Goal: Task Accomplishment & Management: Use online tool/utility

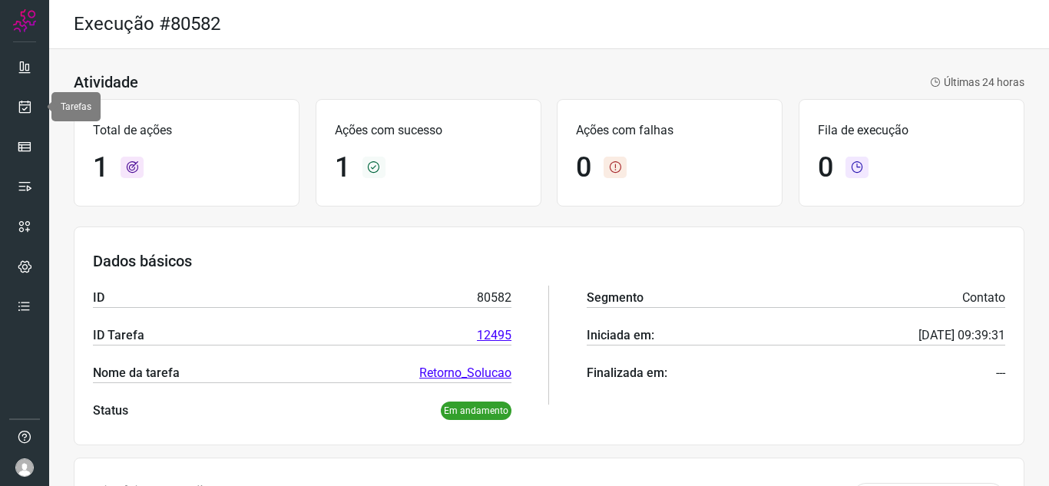
click at [29, 96] on link at bounding box center [24, 106] width 31 height 31
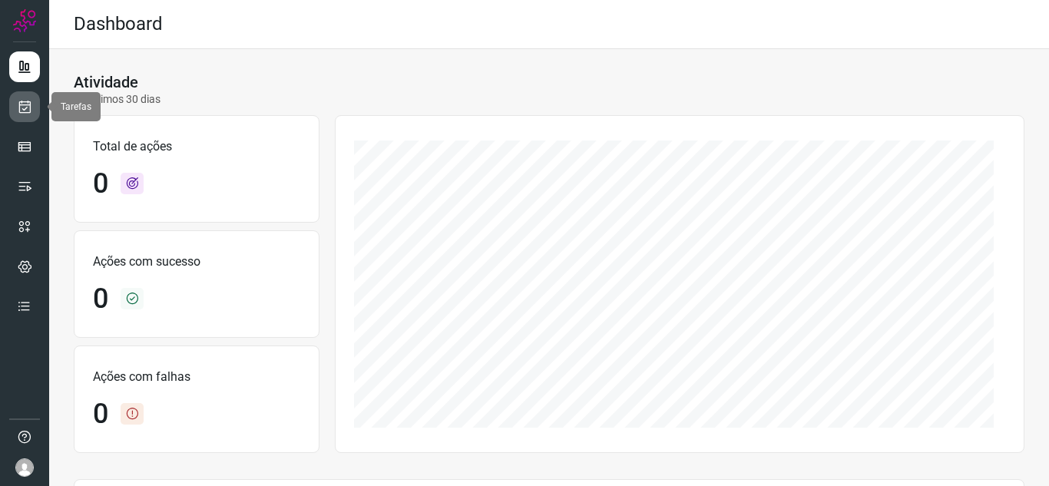
click at [27, 114] on link at bounding box center [24, 106] width 31 height 31
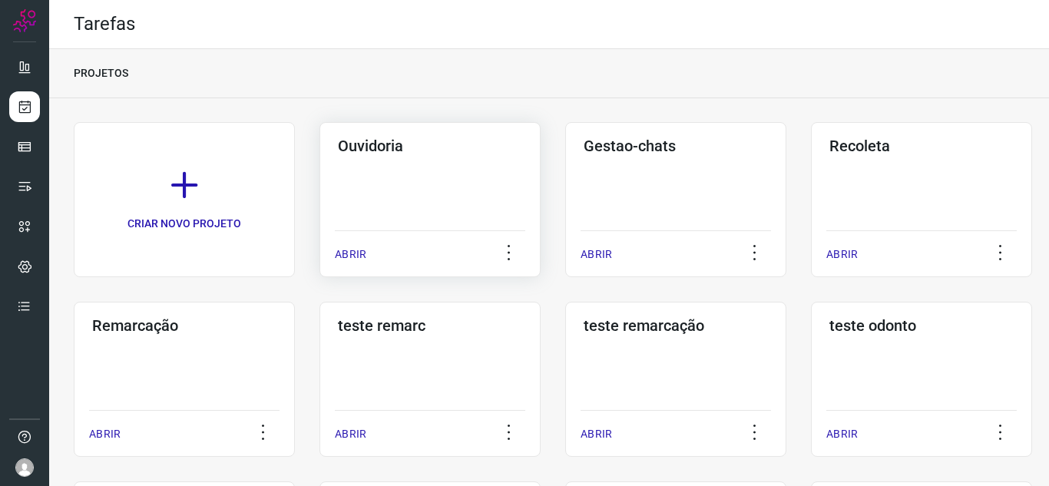
click at [350, 253] on p "ABRIR" at bounding box center [350, 255] width 31 height 16
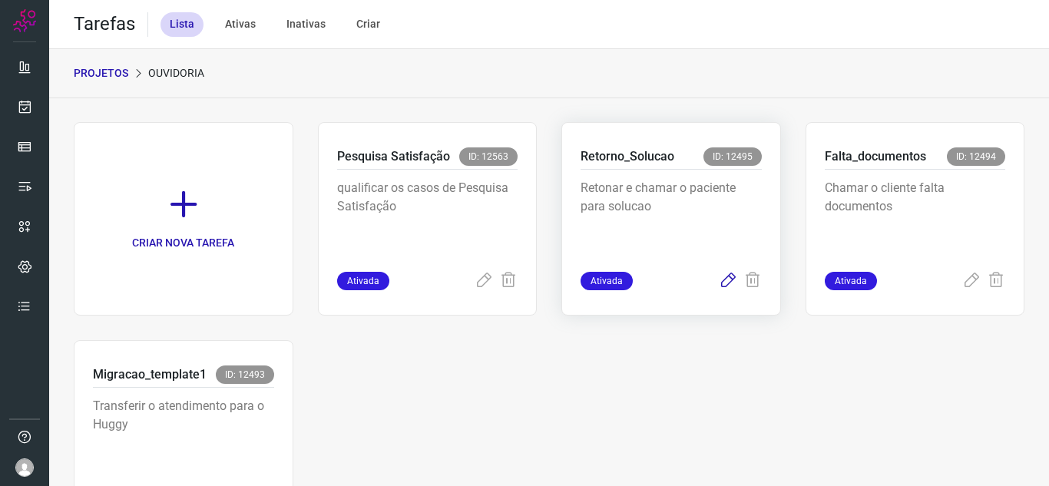
click at [728, 278] on icon at bounding box center [728, 281] width 18 height 18
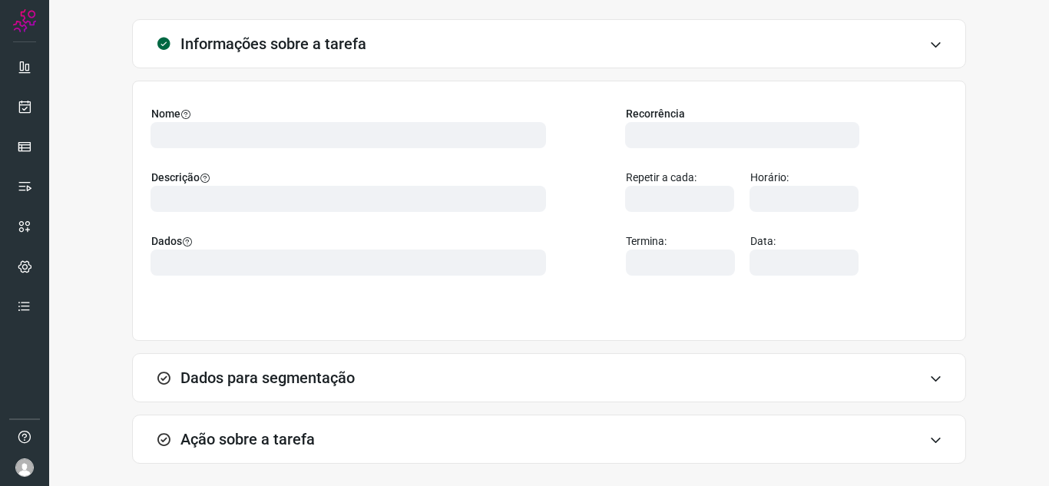
scroll to position [114, 0]
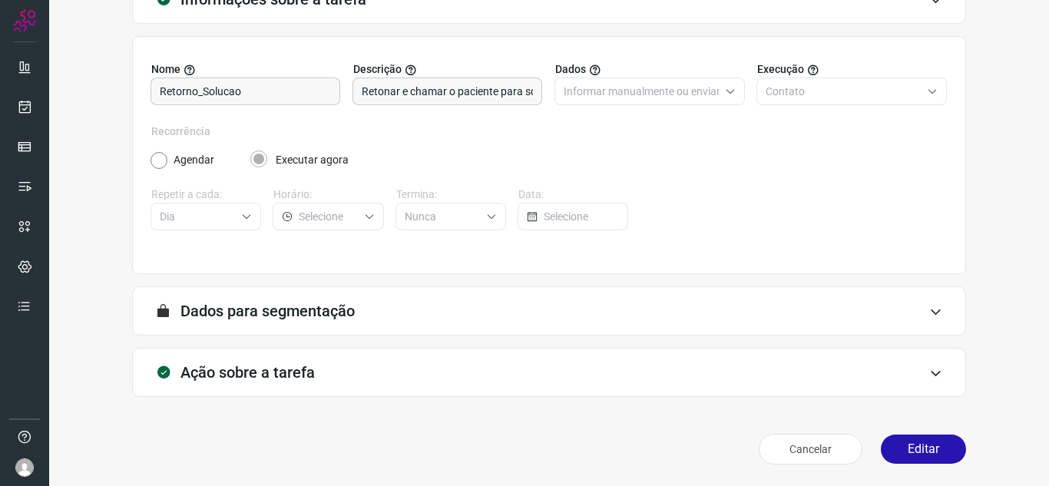
click at [940, 423] on div "Informações sobre a tarefa Nome Retorno_Solucao Descrição Retonar e chamar o pa…" at bounding box center [549, 223] width 951 height 496
click at [931, 425] on div "Informações sobre a tarefa Nome Retorno_Solucao Descrição Retonar e chamar o pa…" at bounding box center [549, 223] width 951 height 496
click at [920, 439] on button "Editar" at bounding box center [923, 449] width 85 height 29
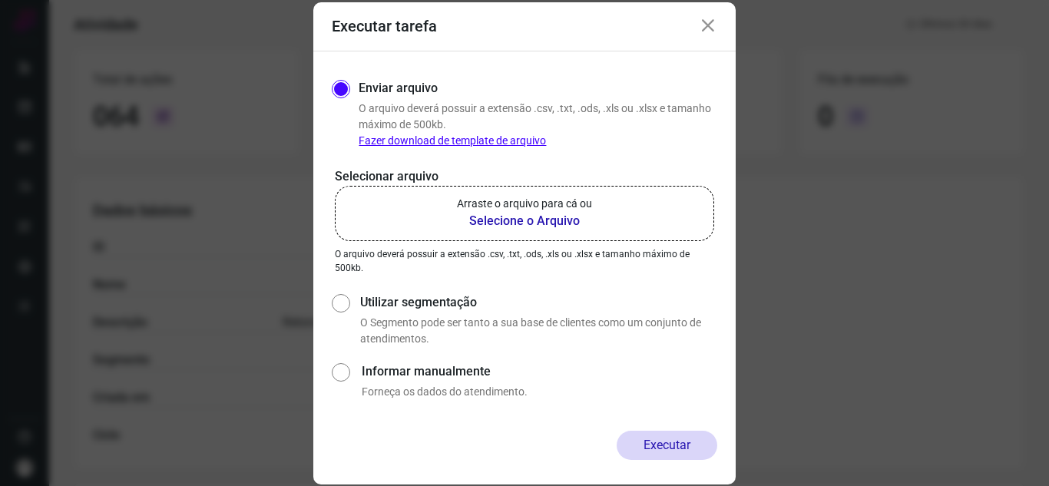
click at [592, 197] on label "Arraste o arquivo para cá ou Selecione o Arquivo" at bounding box center [525, 213] width 380 height 55
click at [0, 0] on input "Arraste o arquivo para cá ou Selecione o Arquivo" at bounding box center [0, 0] width 0 height 0
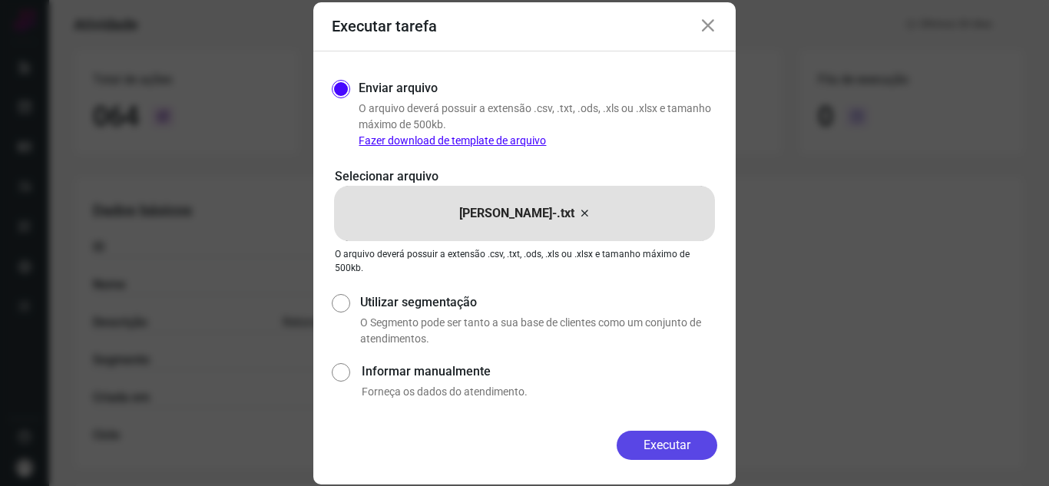
click at [688, 447] on button "Executar" at bounding box center [667, 445] width 101 height 29
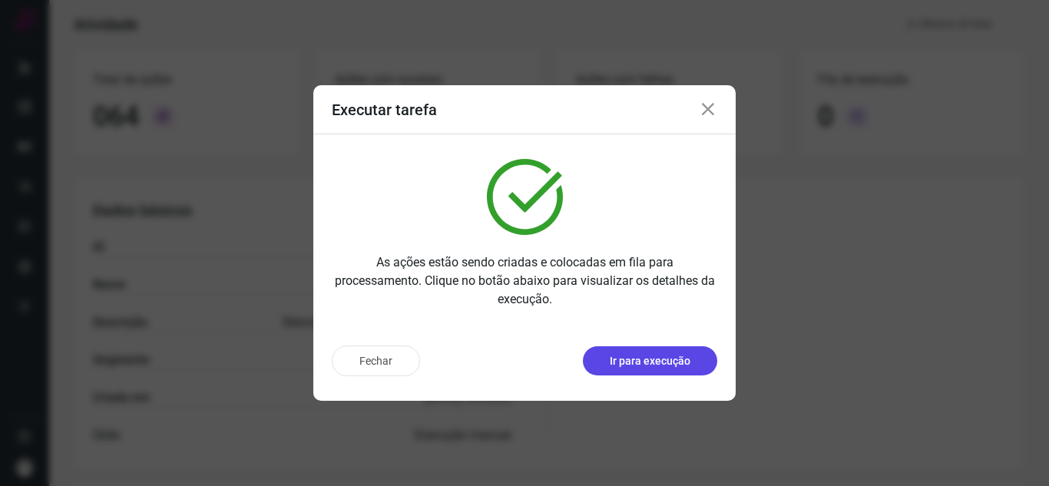
click at [649, 356] on p "Ir para execução" at bounding box center [650, 361] width 81 height 16
